Goal: Information Seeking & Learning: Find specific fact

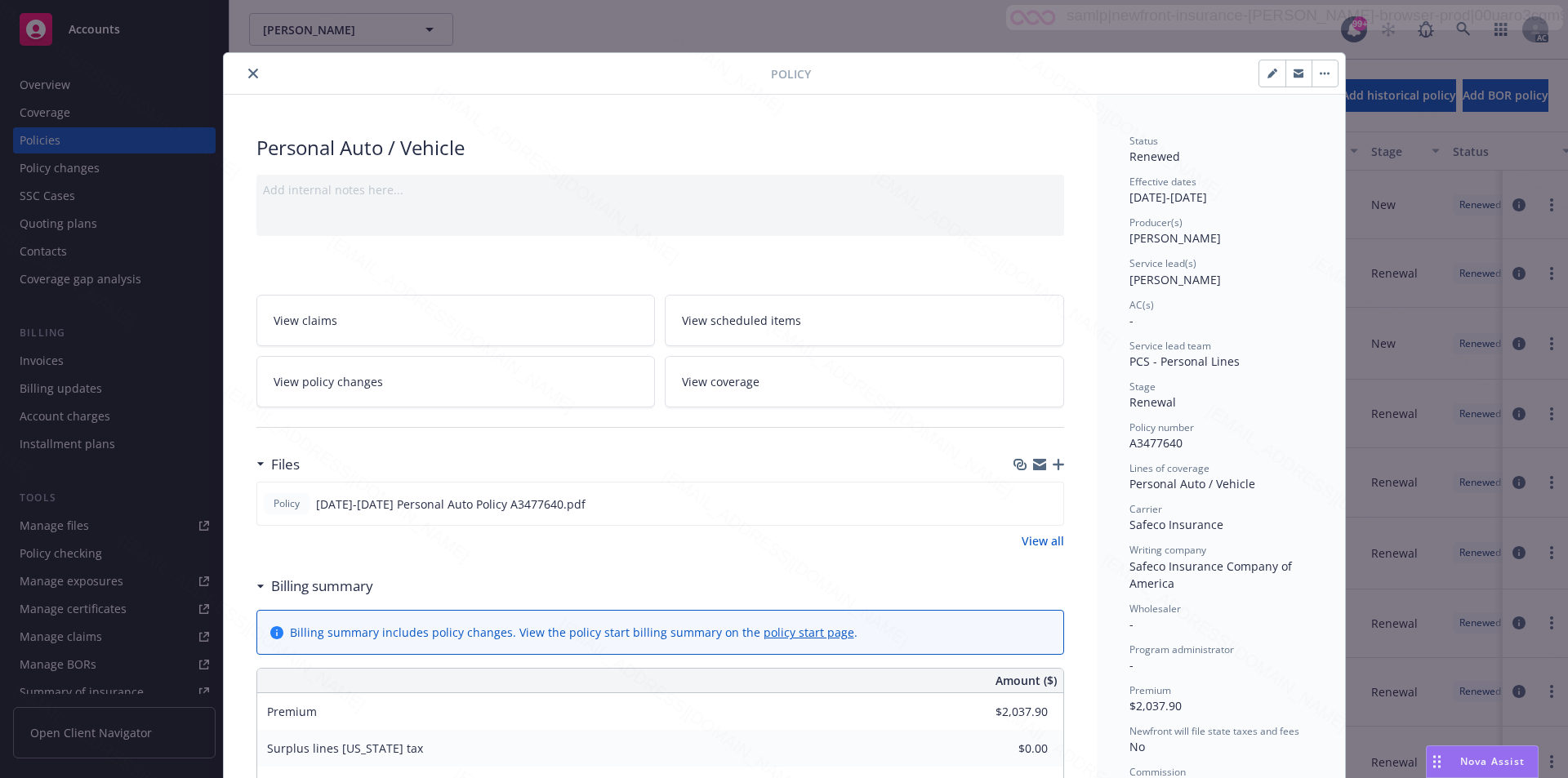
click at [1038, 545] on link "View all" at bounding box center [1043, 540] width 43 height 17
click at [1172, 442] on span "A3477640" at bounding box center [1157, 443] width 54 height 16
copy span "A3477640"
click at [249, 73] on icon "close" at bounding box center [254, 73] width 10 height 10
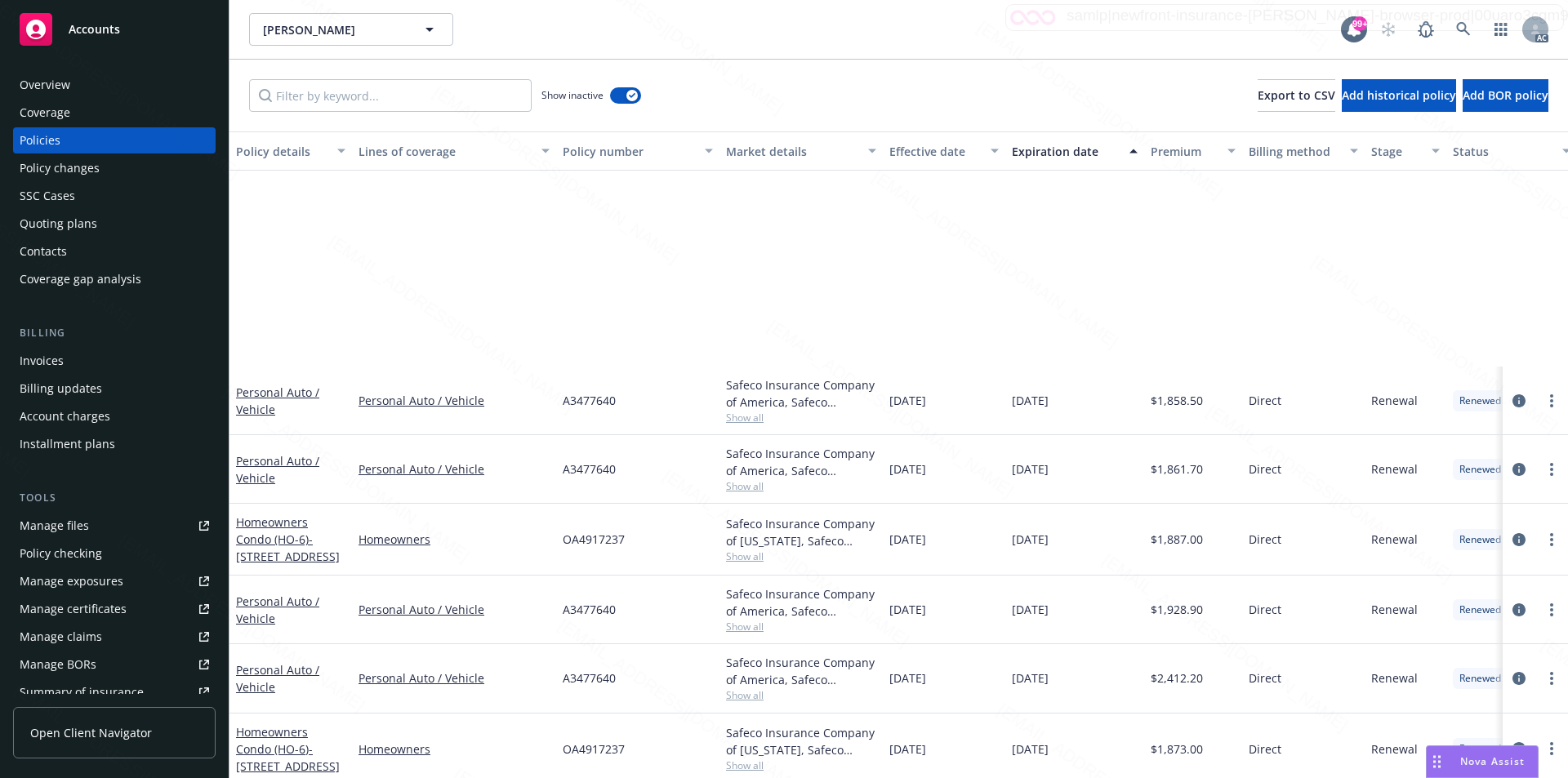
scroll to position [319, 0]
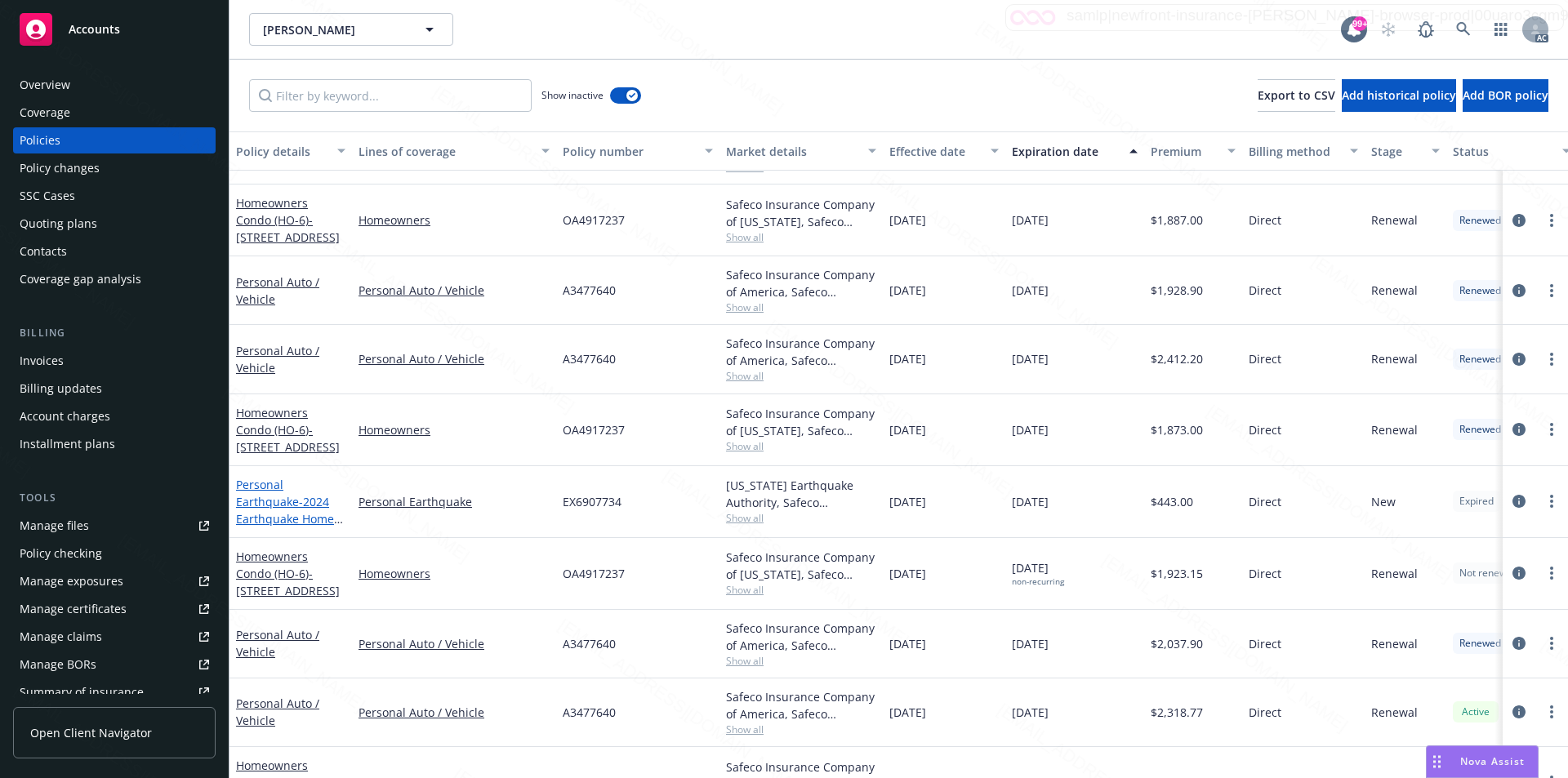
click at [280, 502] on link "Personal Earthquake - 2024 Earthquake Home policy - 2515 SACRAMENTO ST SAN FRAN…" at bounding box center [287, 518] width 104 height 84
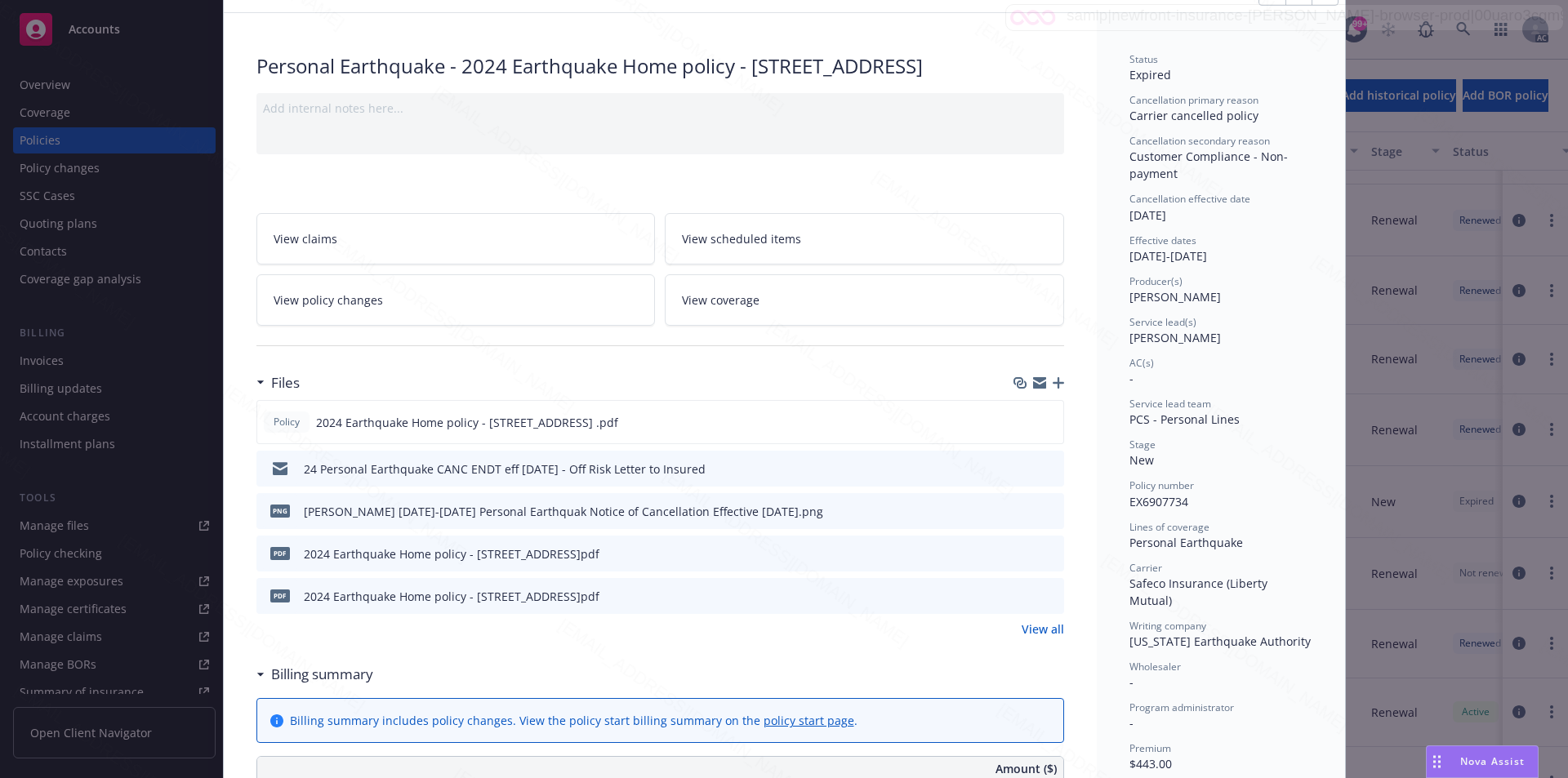
scroll to position [245, 0]
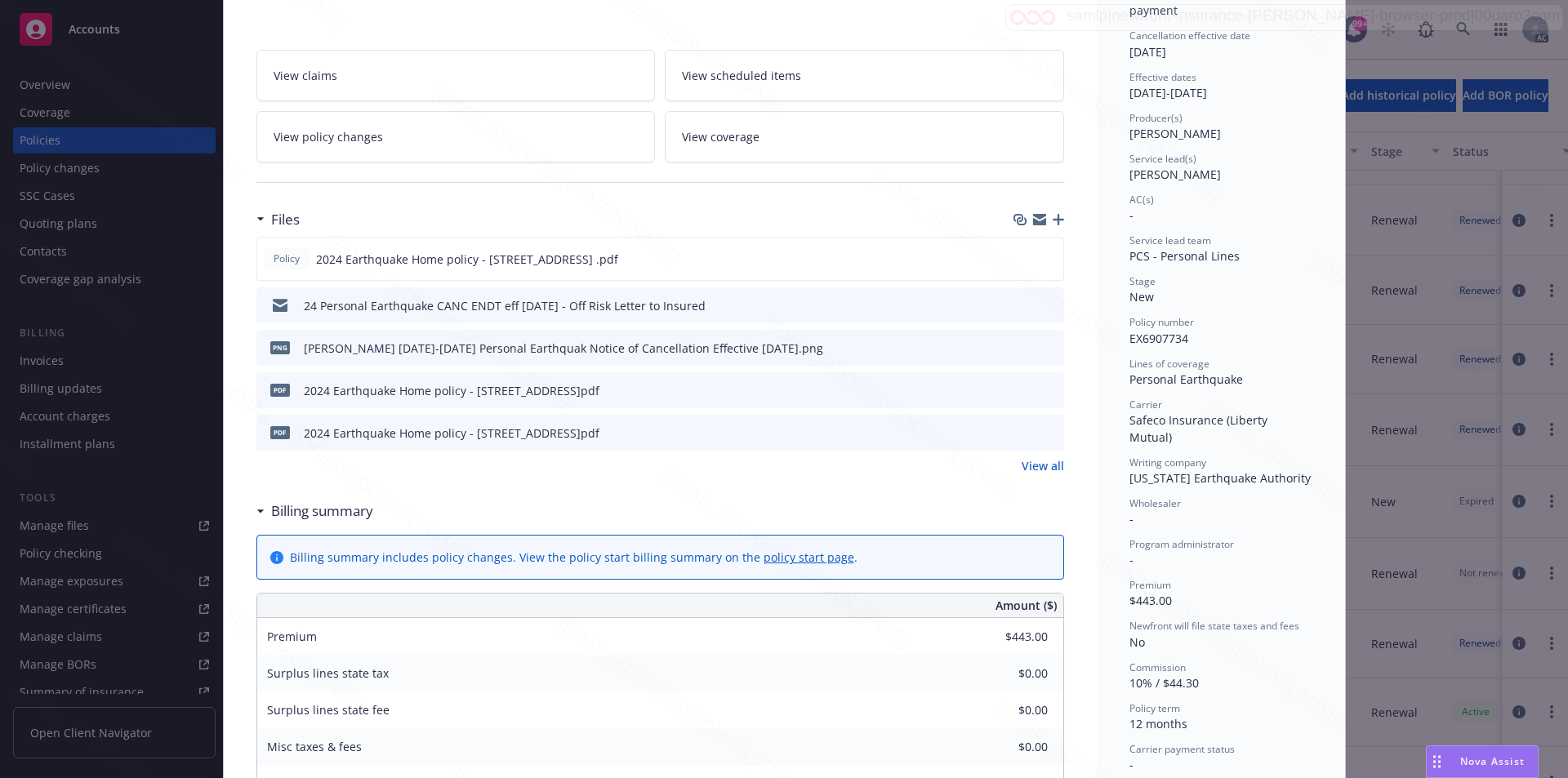
click at [1038, 475] on link "View all" at bounding box center [1043, 466] width 43 height 17
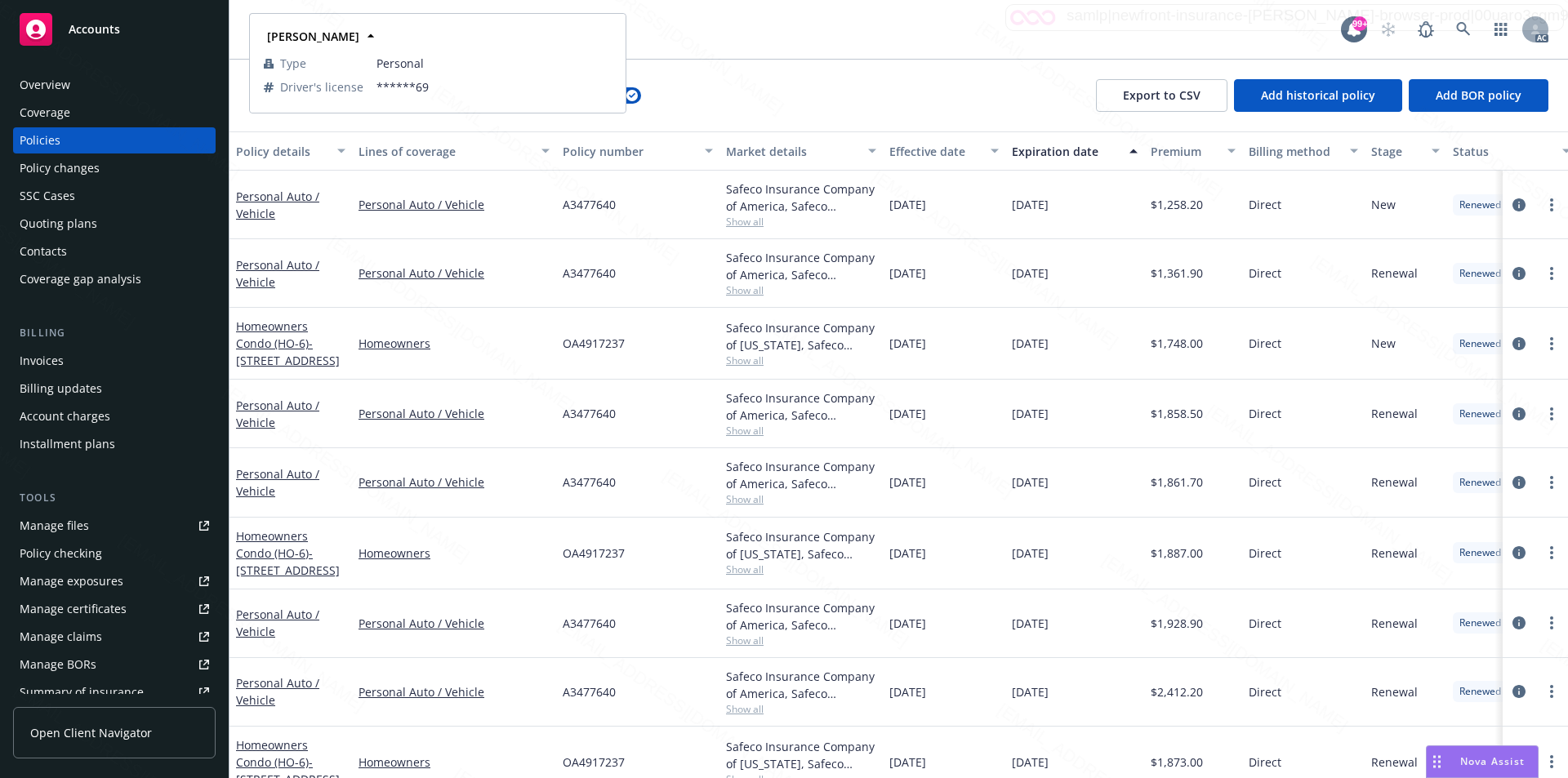
click at [917, 83] on div "Show inactive Export to CSV Add historical policy Add BOR policy" at bounding box center [899, 95] width 1339 height 72
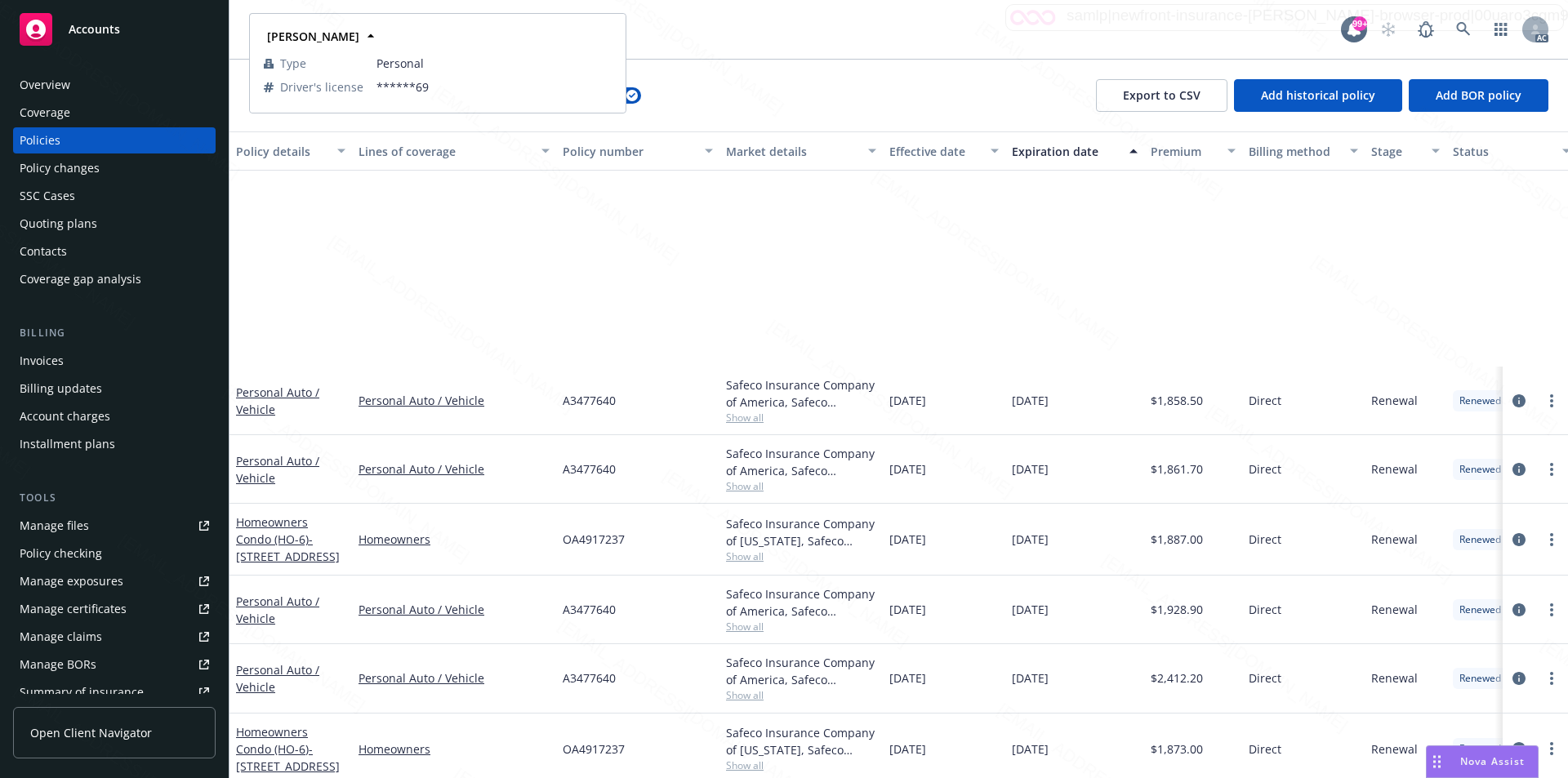
scroll to position [319, 0]
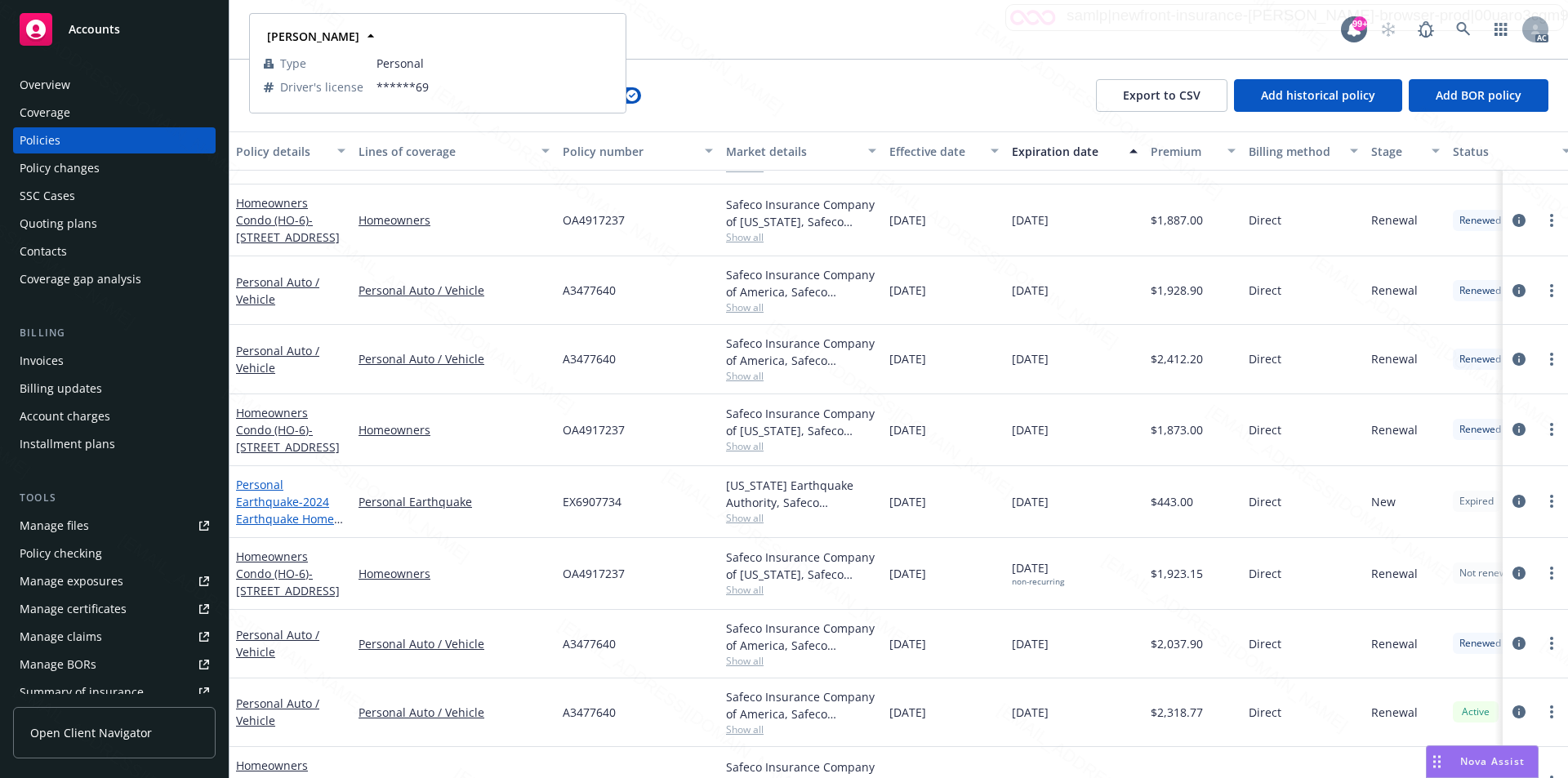
click at [280, 501] on link "Personal Earthquake - 2024 Earthquake Home policy - [STREET_ADDRESS]" at bounding box center [287, 518] width 104 height 84
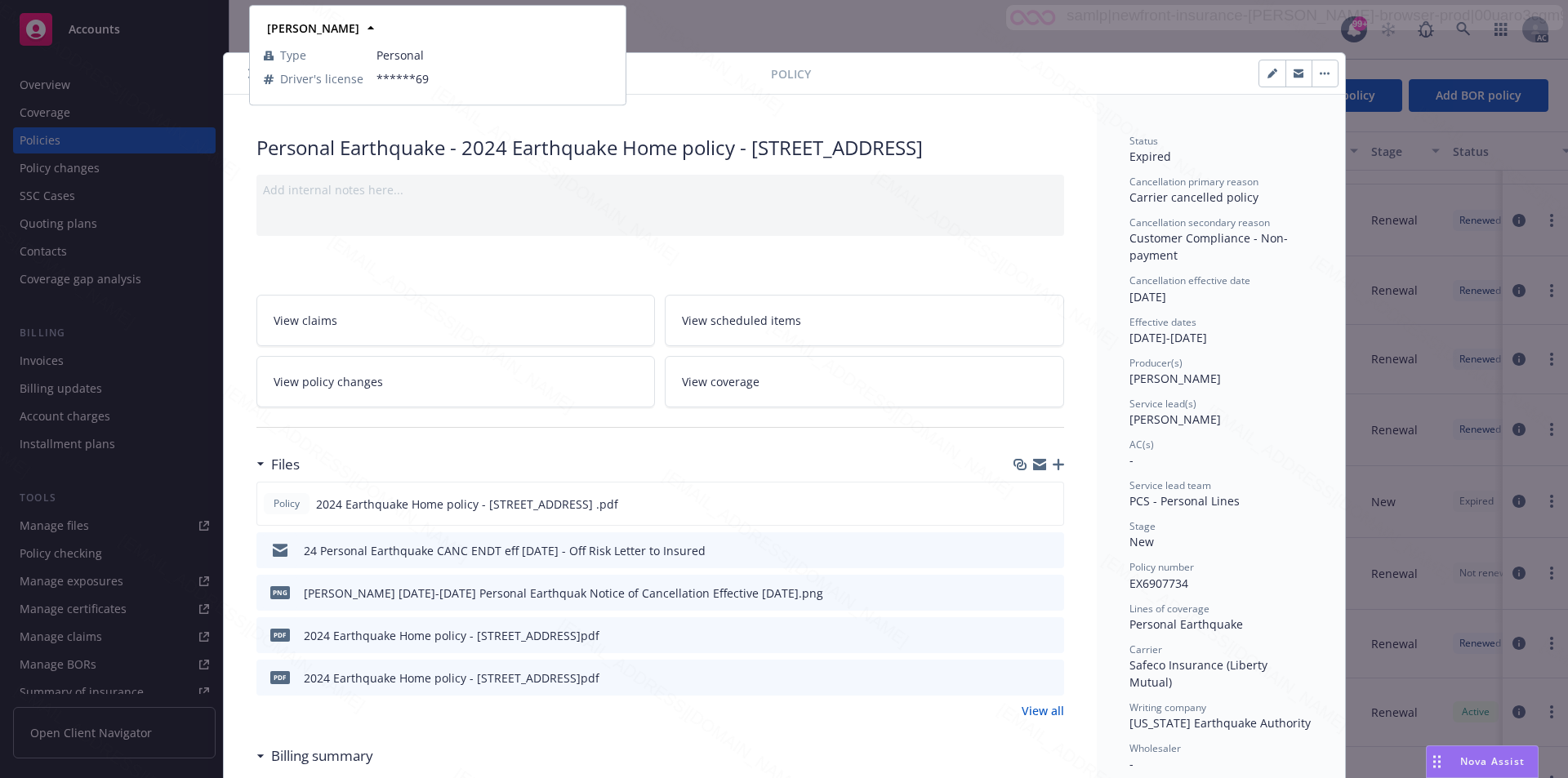
click at [663, 69] on div at bounding box center [501, 73] width 541 height 20
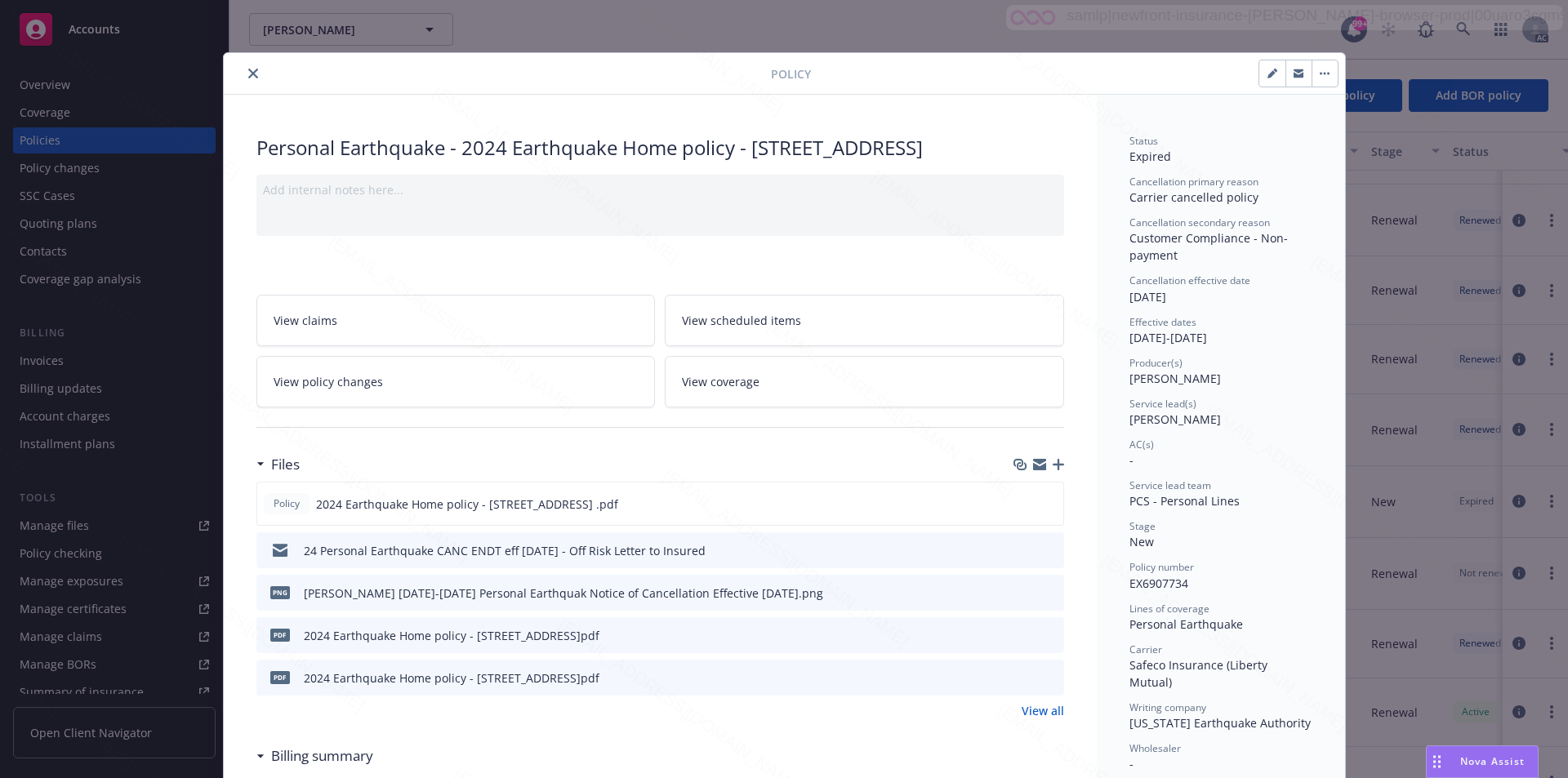
click at [249, 73] on icon "close" at bounding box center [254, 73] width 10 height 10
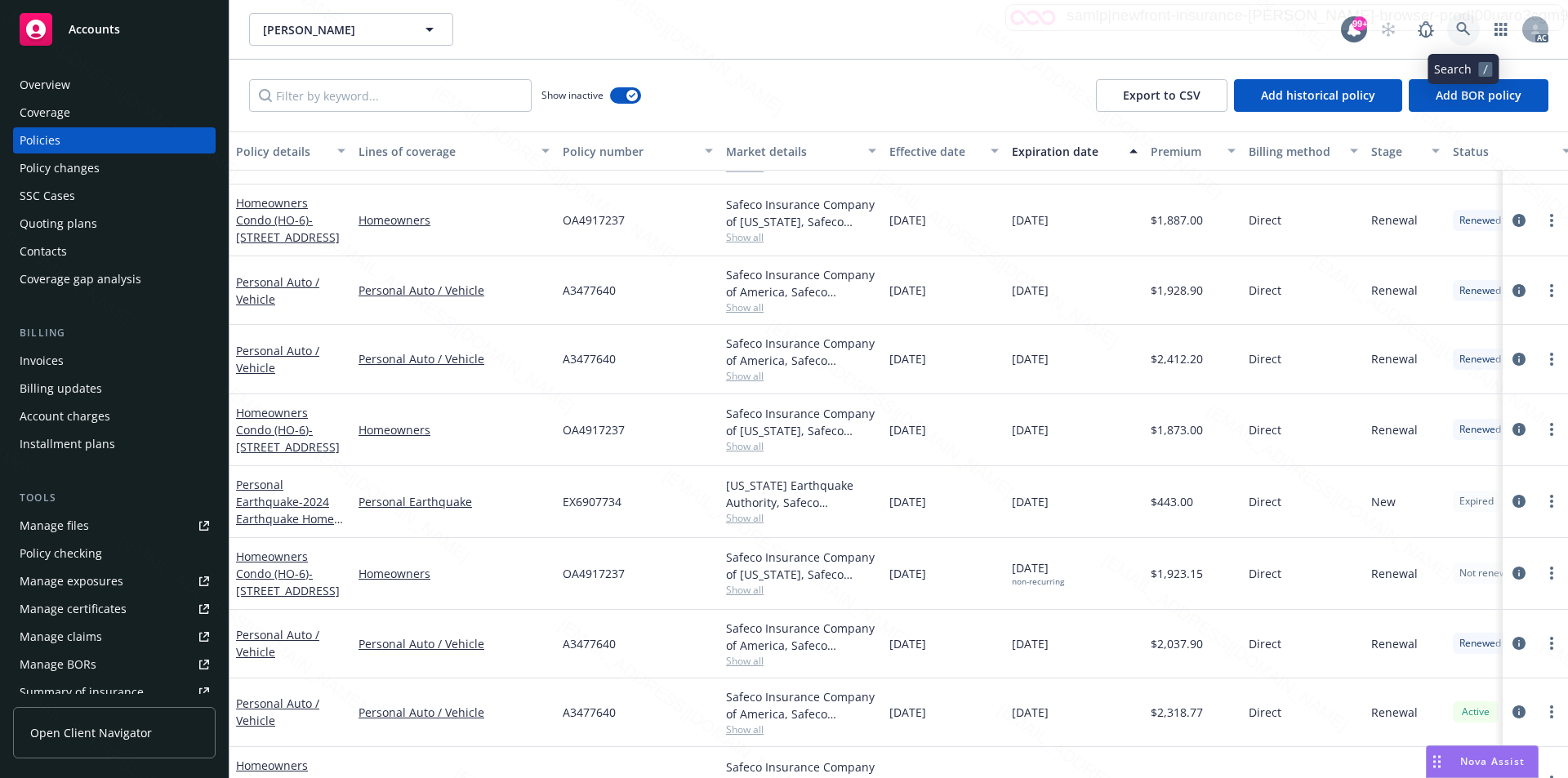
click at [1465, 27] on icon at bounding box center [1464, 29] width 15 height 15
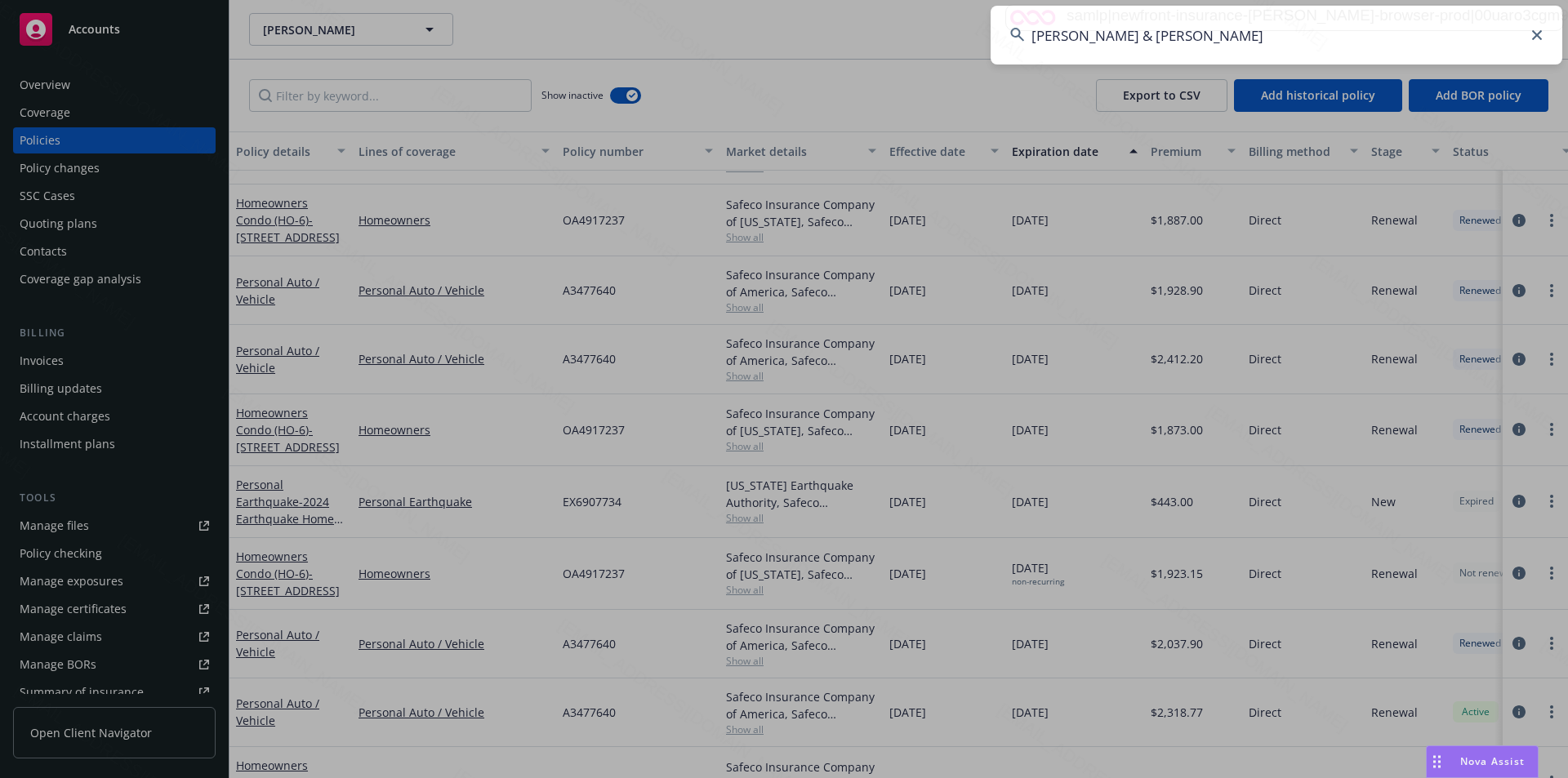
type input "Russell Allen & Karen K Owen"
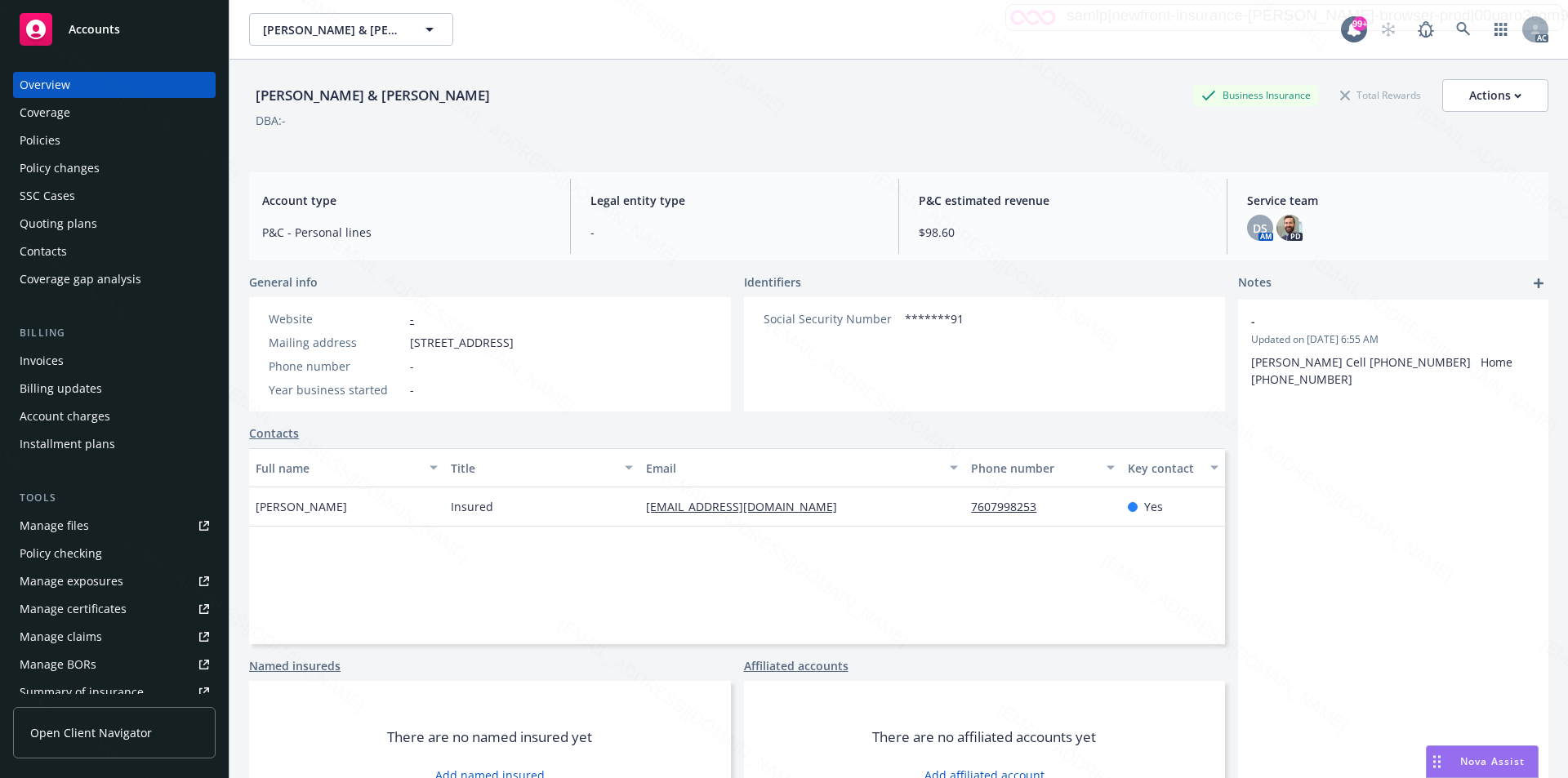
click at [620, 104] on div "Russell Allen & Karen K Owen Business Insurance Total Rewards Actions" at bounding box center [898, 95] width 1299 height 33
click at [43, 143] on div "Policies" at bounding box center [40, 141] width 41 height 26
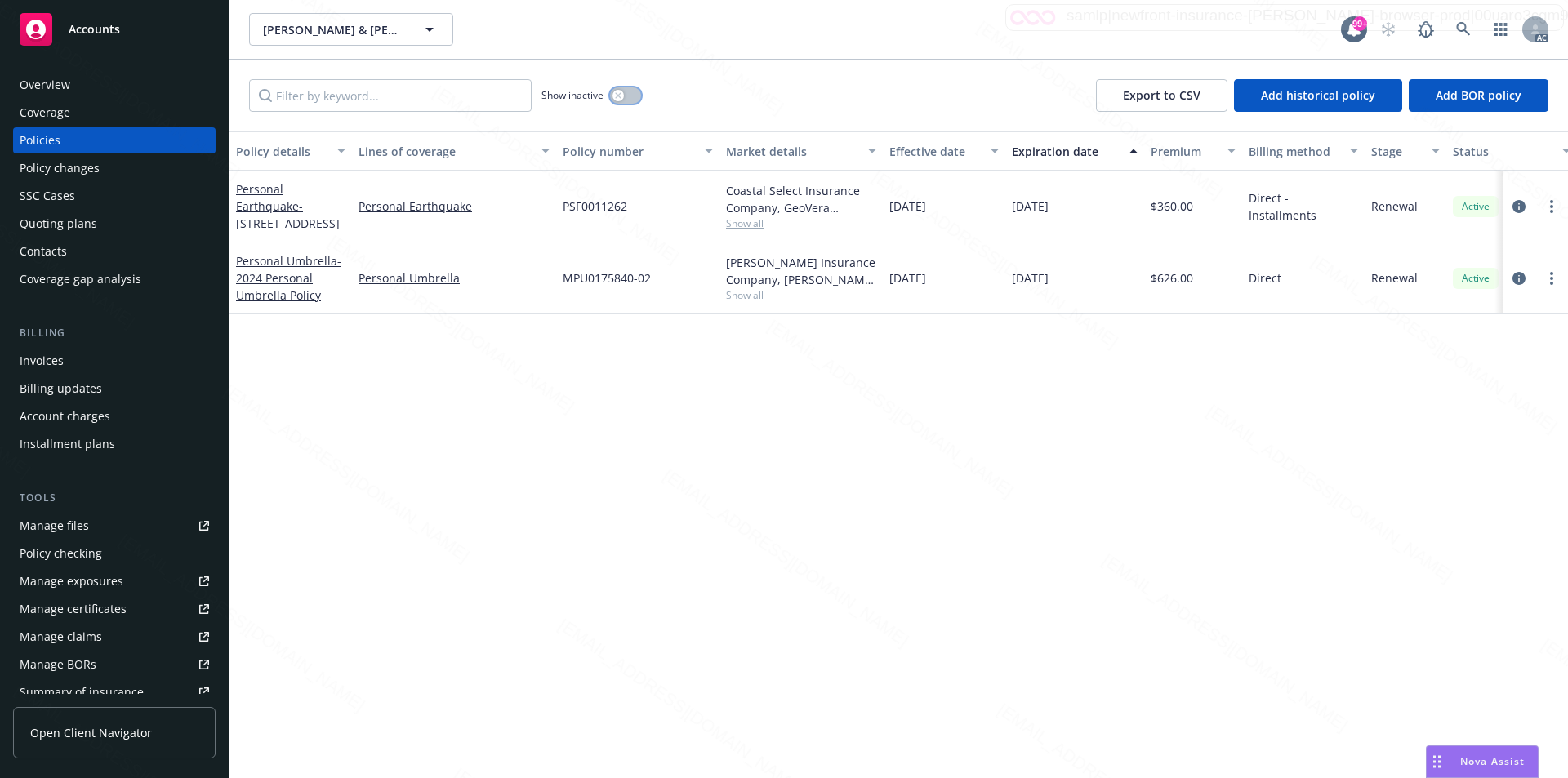
click at [619, 96] on icon "button" at bounding box center [618, 95] width 6 height 6
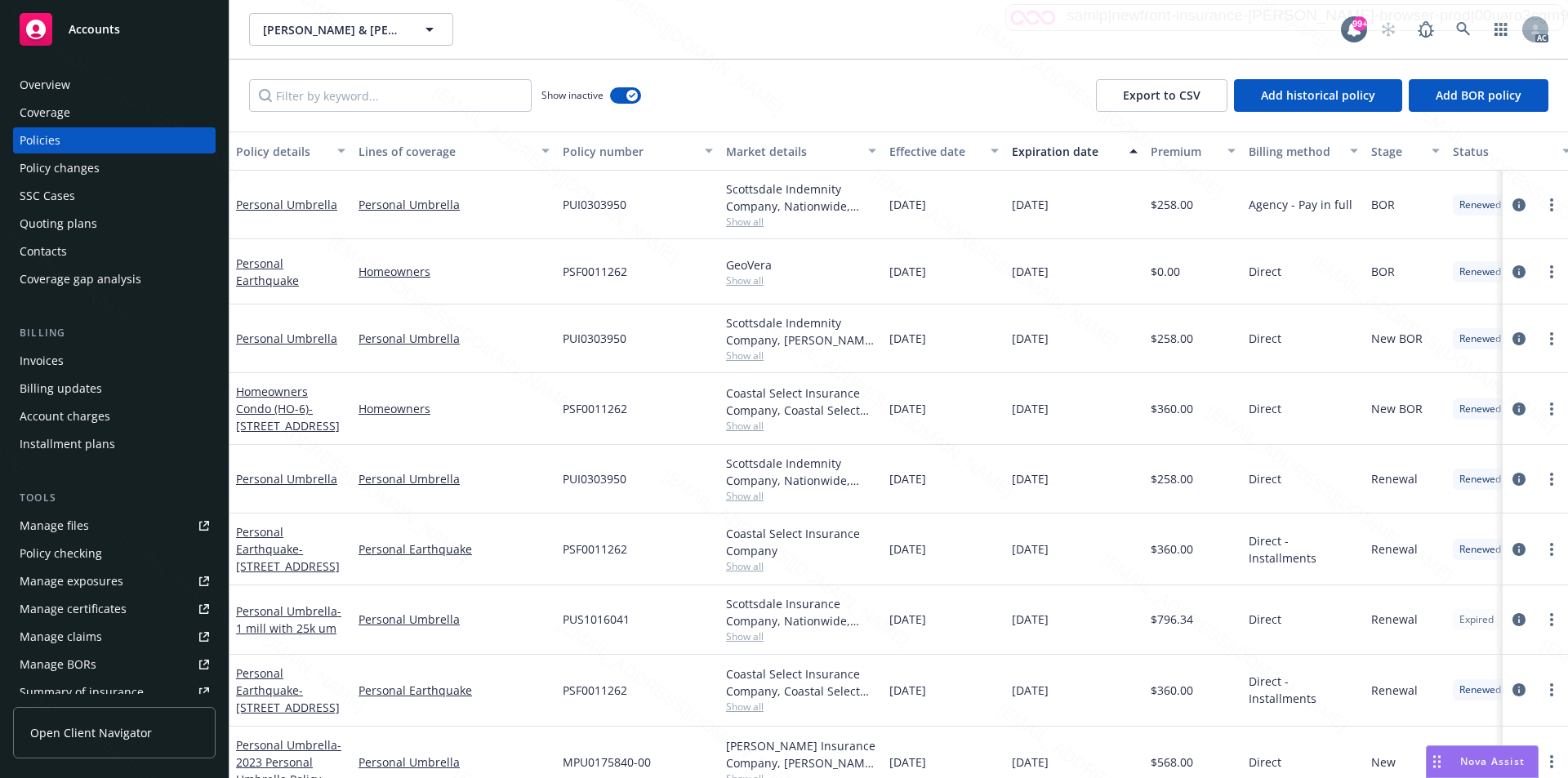
click at [858, 75] on div "Show inactive Export to CSV Add historical policy Add BOR policy" at bounding box center [899, 95] width 1339 height 72
click at [92, 85] on div "Overview" at bounding box center [114, 85] width 189 height 26
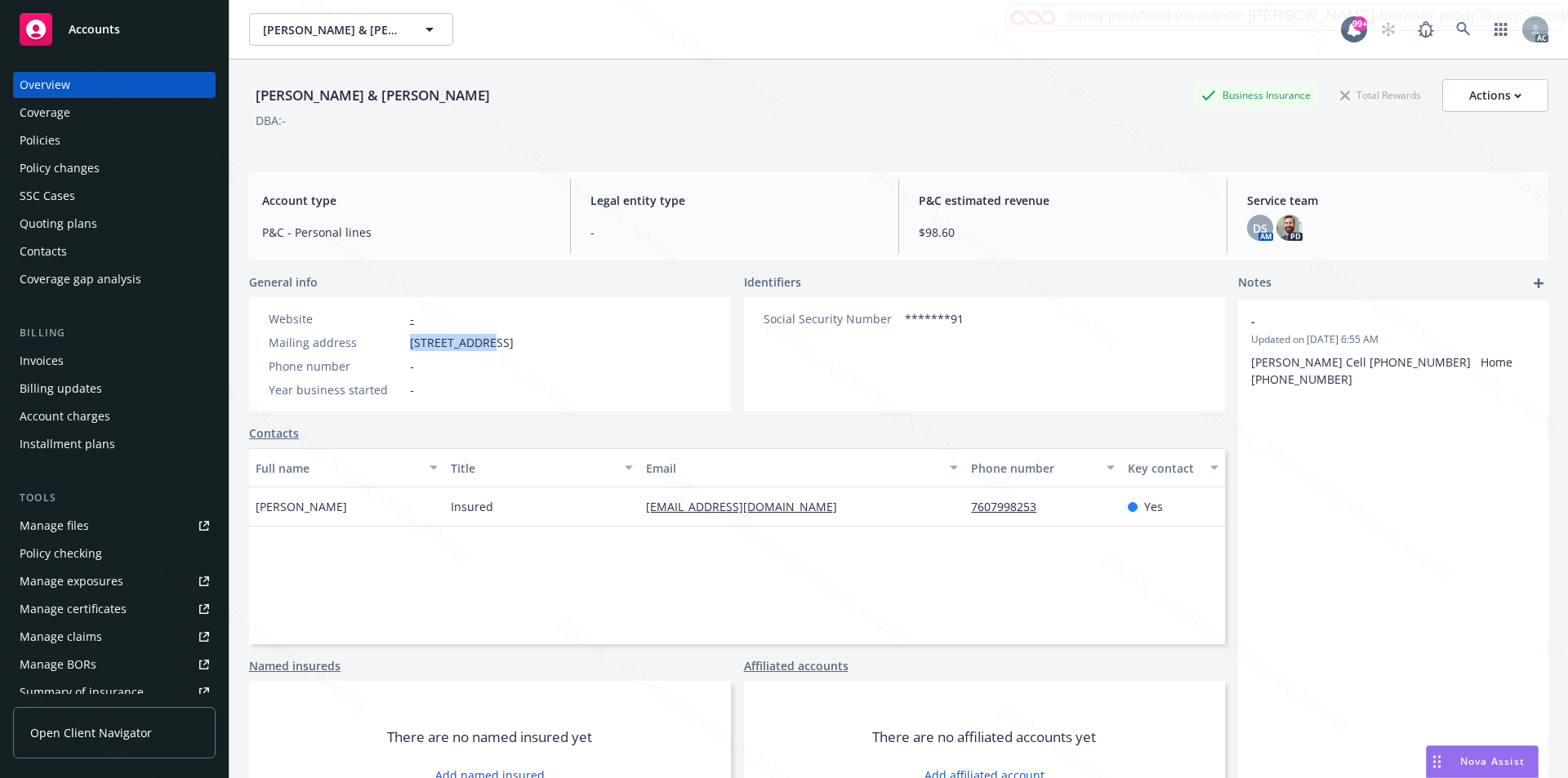
drag, startPoint x: 411, startPoint y: 343, endPoint x: 490, endPoint y: 339, distance: 79.1
click at [490, 339] on span "11 Granada Dr, Rancho Mirage, CA, 92270" at bounding box center [462, 342] width 104 height 17
copy span "11 Granada Dr"
drag, startPoint x: 337, startPoint y: 508, endPoint x: 249, endPoint y: 512, distance: 88.1
click at [249, 512] on div "Russell Allen & Karen K Owen Business Insurance Total Rewards Actions DBA: - Ac…" at bounding box center [899, 448] width 1339 height 778
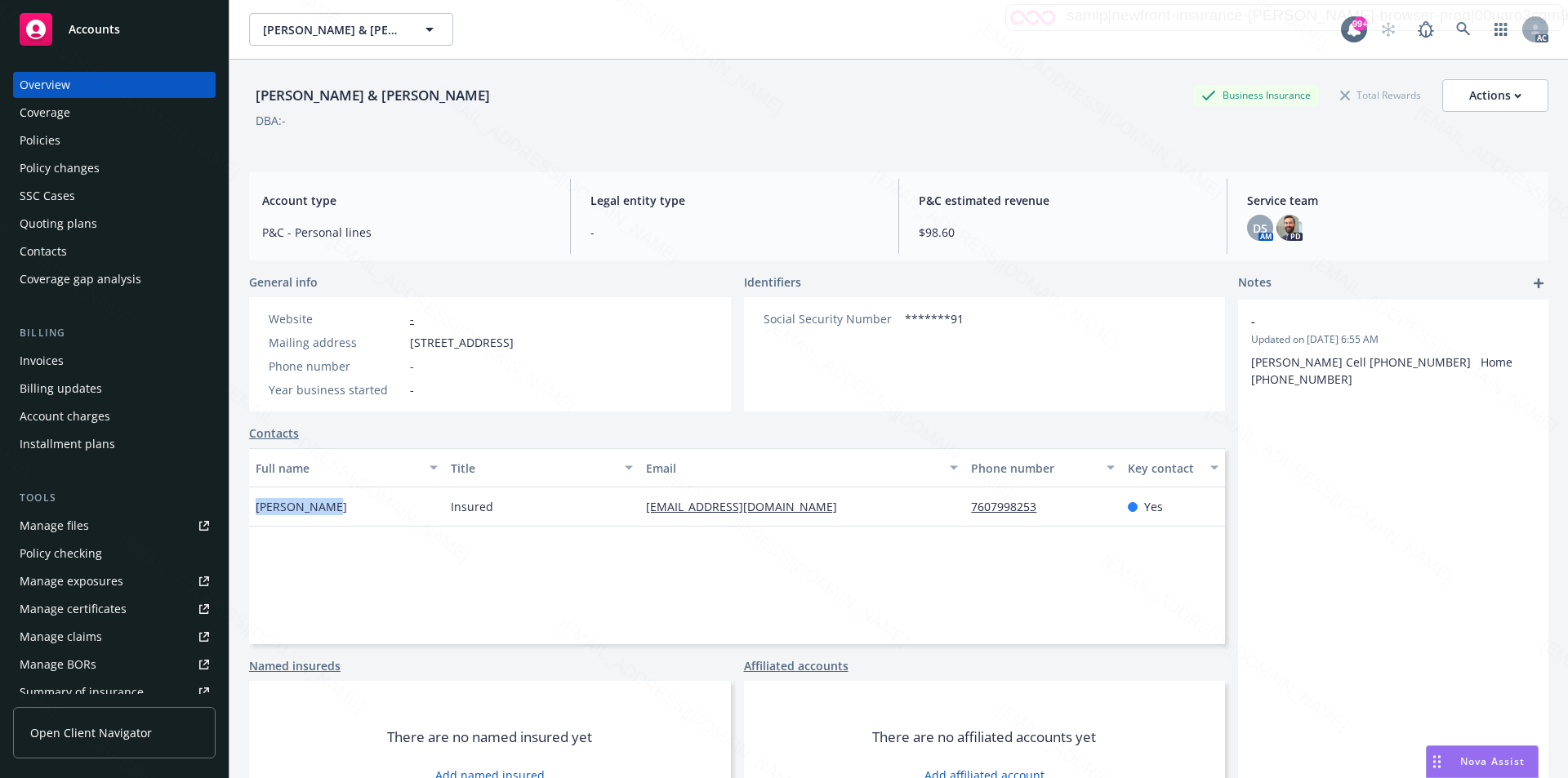
copy span "Russell Owen"
